Goal: Obtain resource: Obtain resource

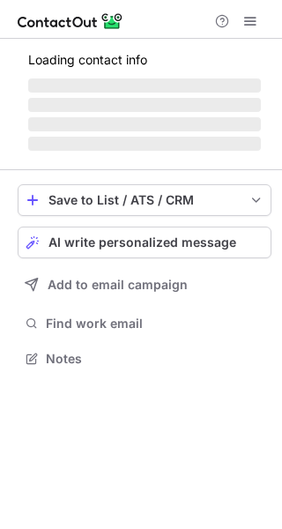
scroll to position [8, 9]
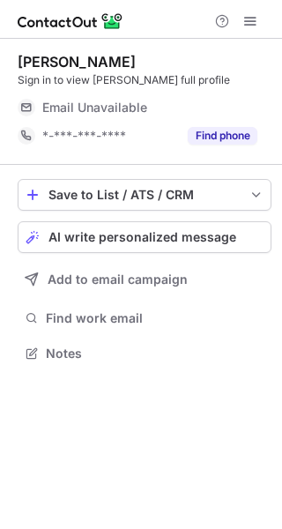
scroll to position [8, 9]
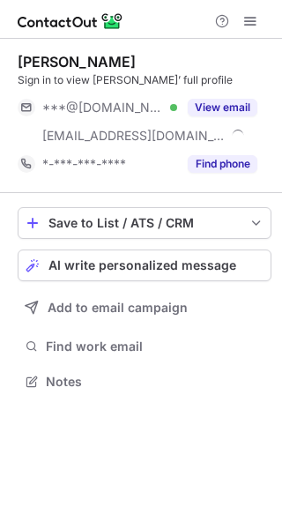
scroll to position [368, 282]
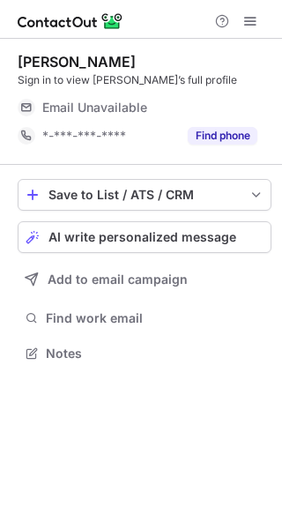
scroll to position [8, 9]
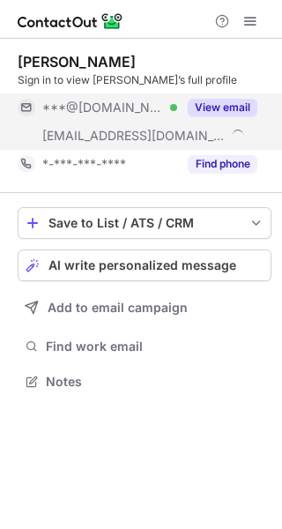
scroll to position [368, 282]
click at [215, 107] on button "View email" at bounding box center [223, 108] width 70 height 18
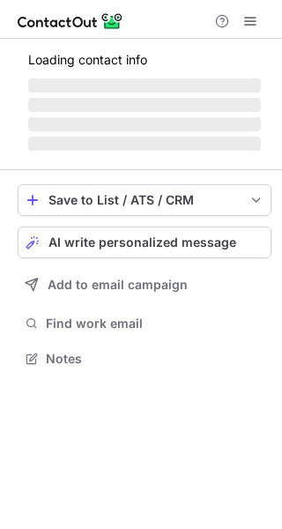
scroll to position [8, 9]
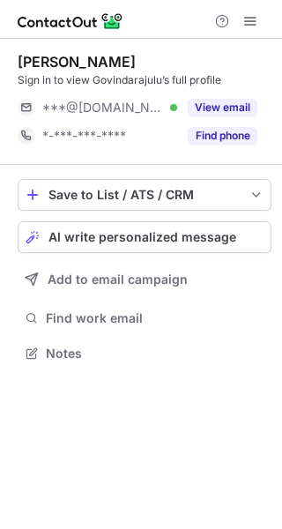
scroll to position [8, 9]
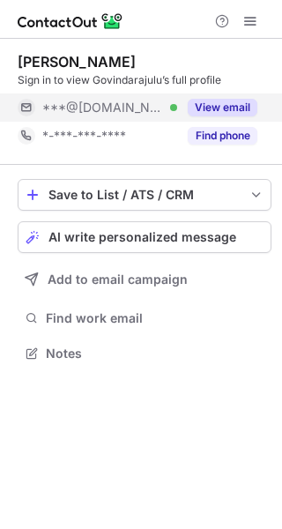
click at [224, 99] on button "View email" at bounding box center [223, 108] width 70 height 18
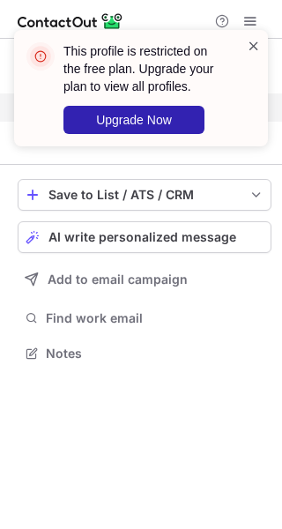
click at [253, 48] on span at bounding box center [254, 46] width 14 height 18
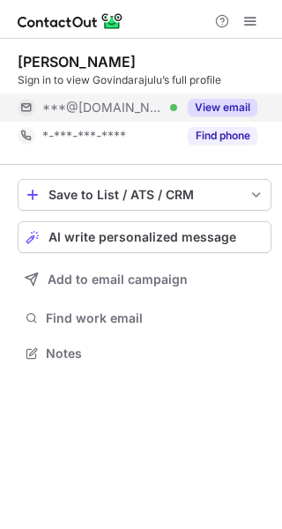
click at [252, 14] on div "This profile is restricted on the free plan. Upgrade your plan to view all prof…" at bounding box center [141, 95] width 282 height 166
click at [247, 17] on div "This profile is restricted on the free plan. Upgrade your plan to view all prof…" at bounding box center [141, 95] width 282 height 166
click at [255, 24] on span at bounding box center [250, 21] width 14 height 14
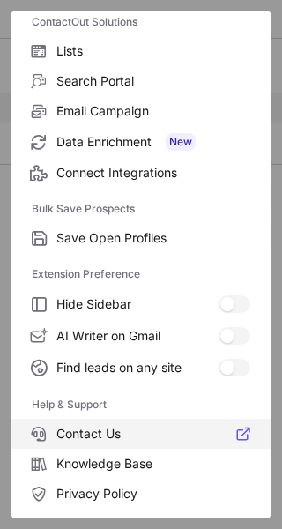
scroll to position [204, 0]
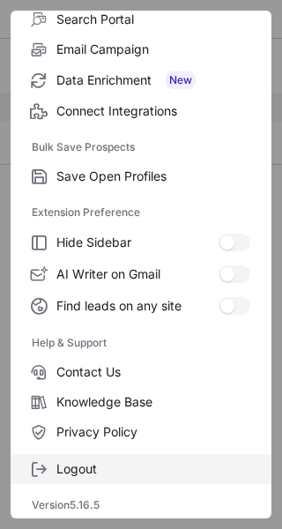
click at [78, 462] on span "Logout" at bounding box center [153, 469] width 194 height 16
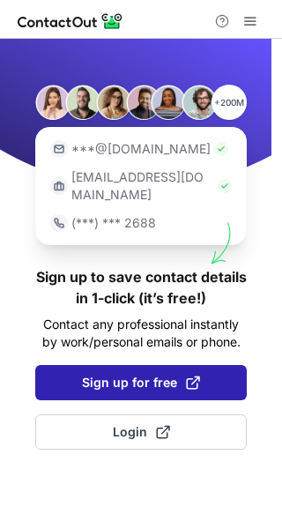
click at [131, 374] on span "Sign up for free" at bounding box center [141, 383] width 118 height 18
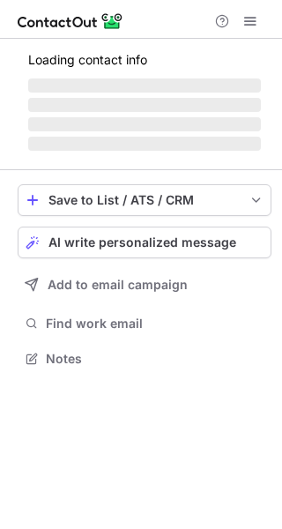
scroll to position [8, 9]
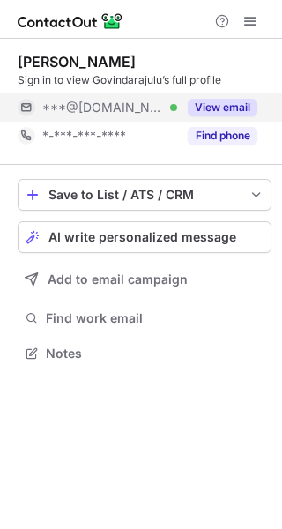
click at [231, 105] on button "View email" at bounding box center [223, 108] width 70 height 18
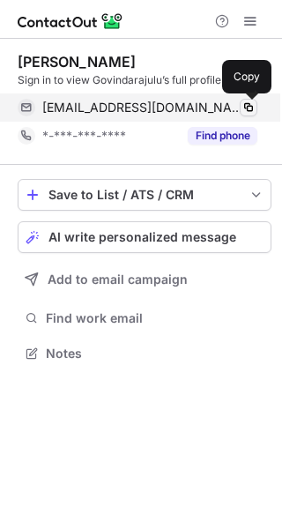
click at [253, 107] on span at bounding box center [248, 107] width 14 height 14
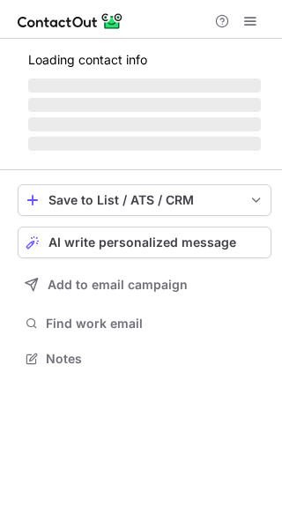
scroll to position [368, 282]
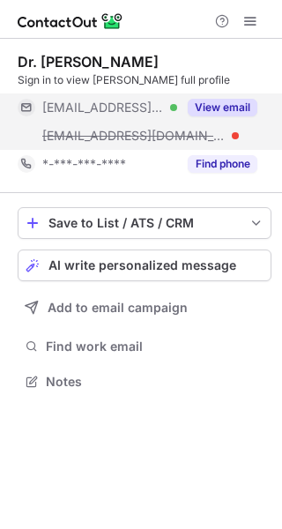
click at [216, 106] on button "View email" at bounding box center [223, 108] width 70 height 18
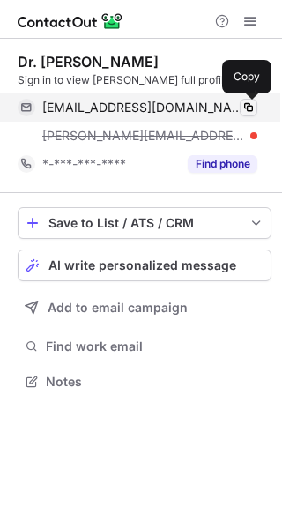
click at [248, 105] on span at bounding box center [248, 107] width 14 height 14
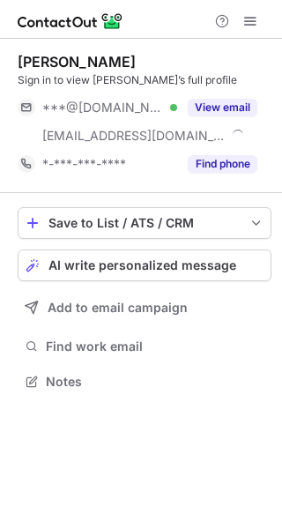
scroll to position [368, 282]
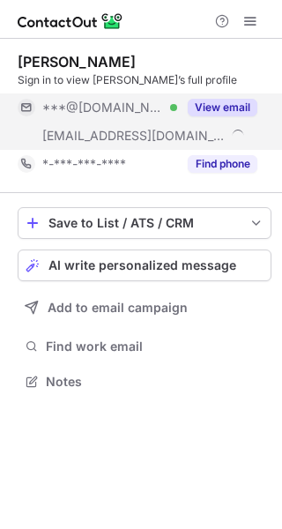
click at [218, 108] on button "View email" at bounding box center [223, 108] width 70 height 18
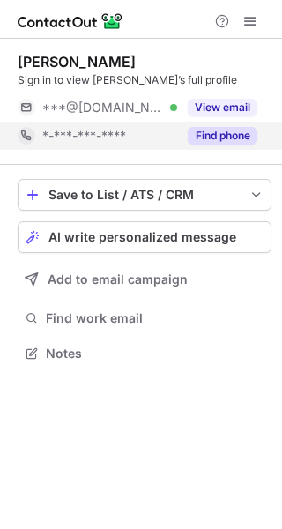
scroll to position [8, 9]
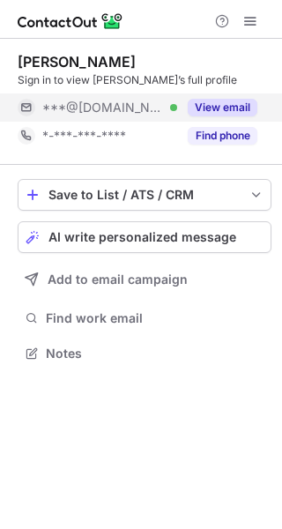
click at [202, 105] on button "View email" at bounding box center [223, 108] width 70 height 18
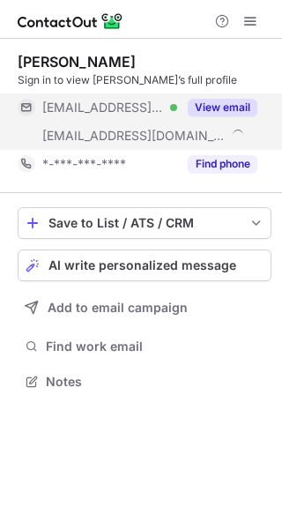
scroll to position [368, 282]
